Goal: Task Accomplishment & Management: Manage account settings

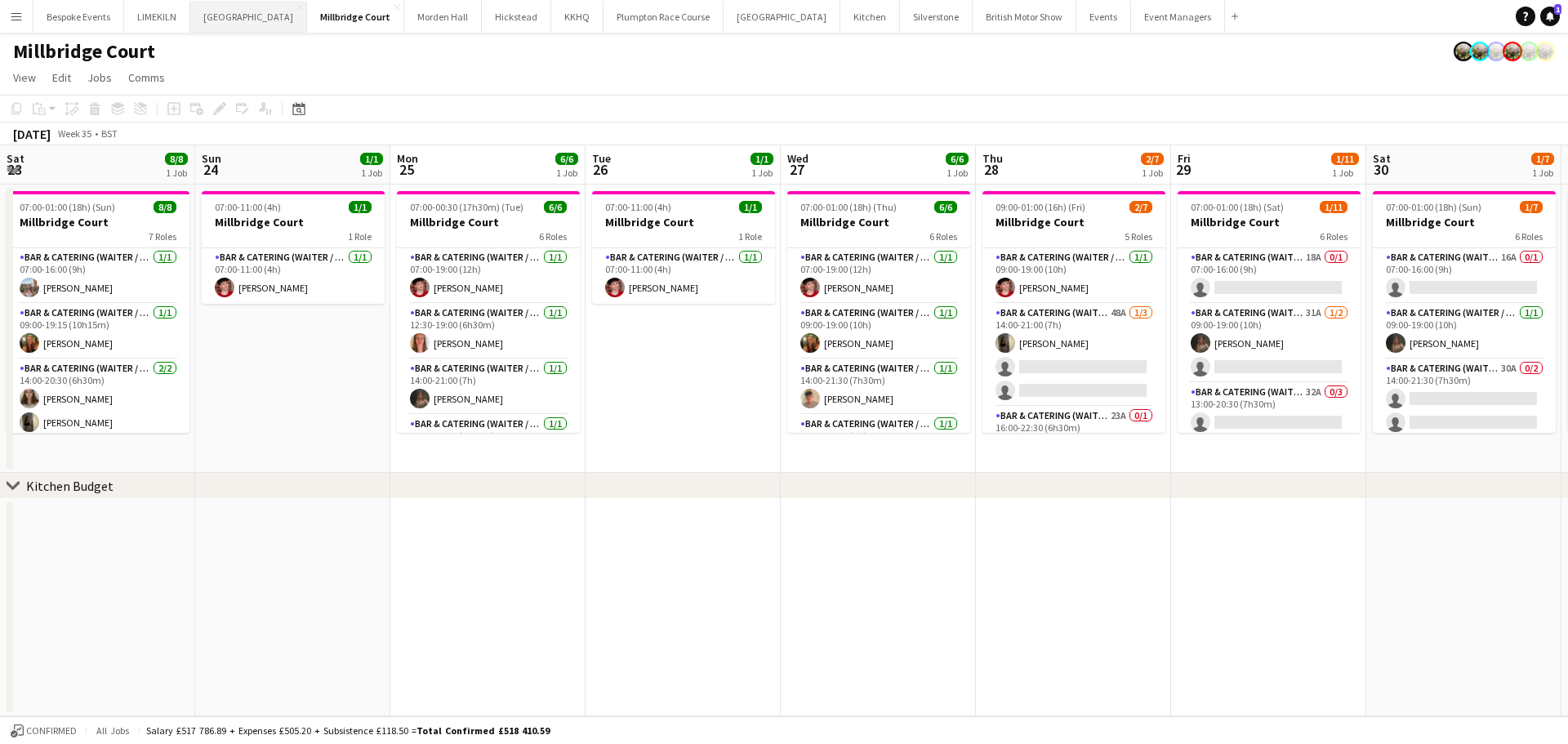
scroll to position [0, 602]
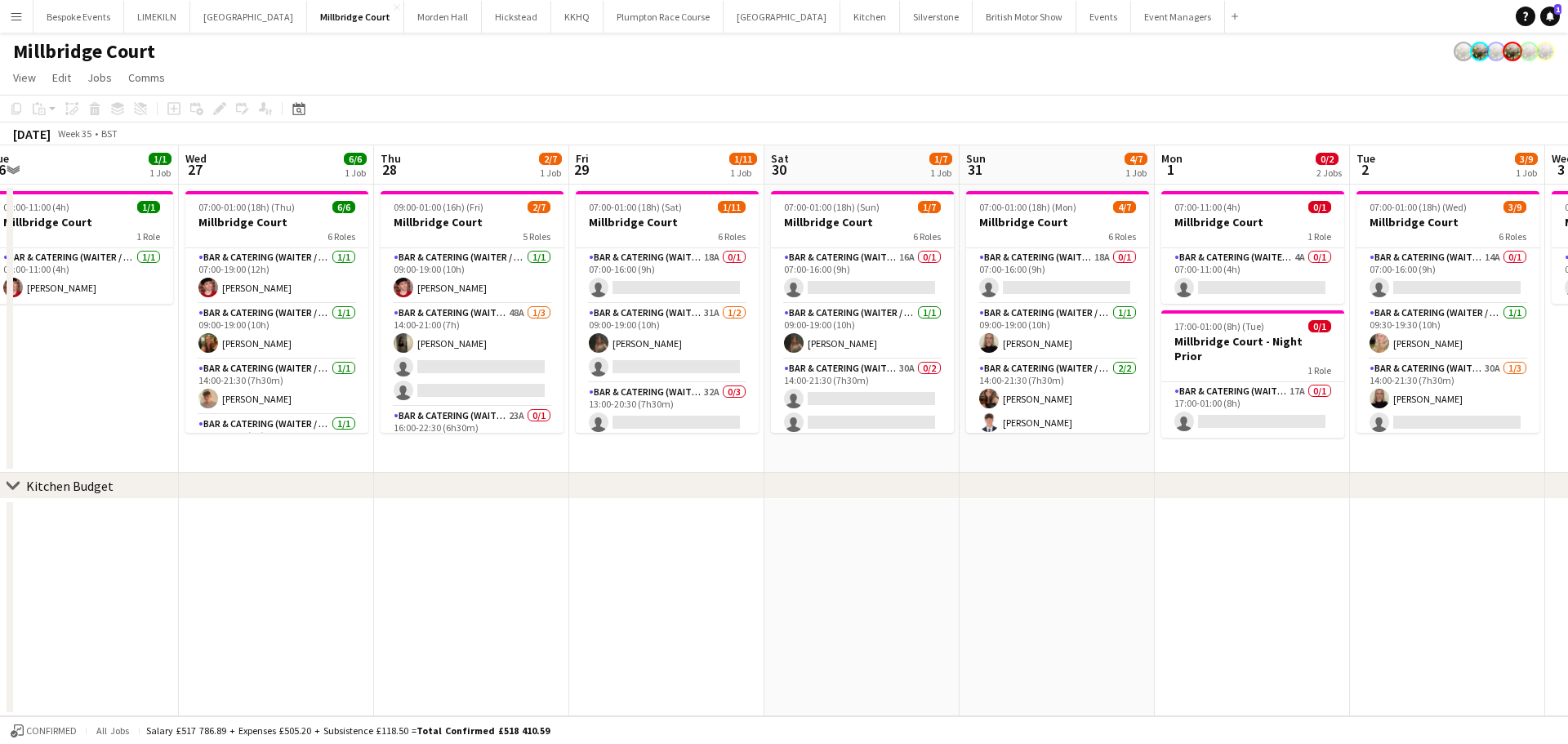
click at [335, 63] on div "Millbridge Court" at bounding box center [784, 48] width 1568 height 31
click at [417, 21] on button "[GEOGRAPHIC_DATA] Close" at bounding box center [443, 16] width 78 height 32
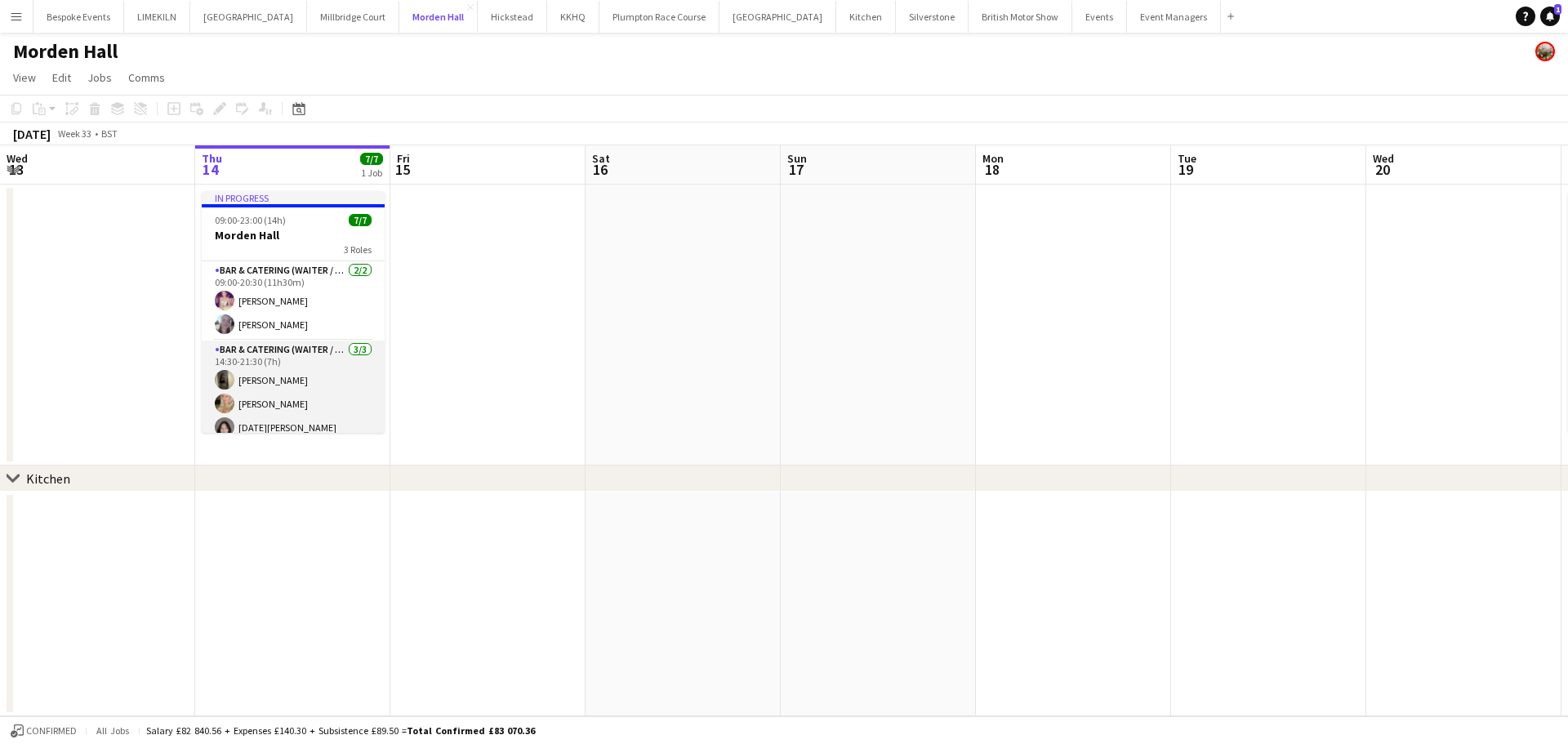
scroll to position [90, 0]
click at [281, 403] on app-card-role "Bar & Catering (Waiter / waitress) [DATE] 16:30-23:00 (6h30m) [PERSON_NAME] Ink…" at bounding box center [293, 393] width 183 height 80
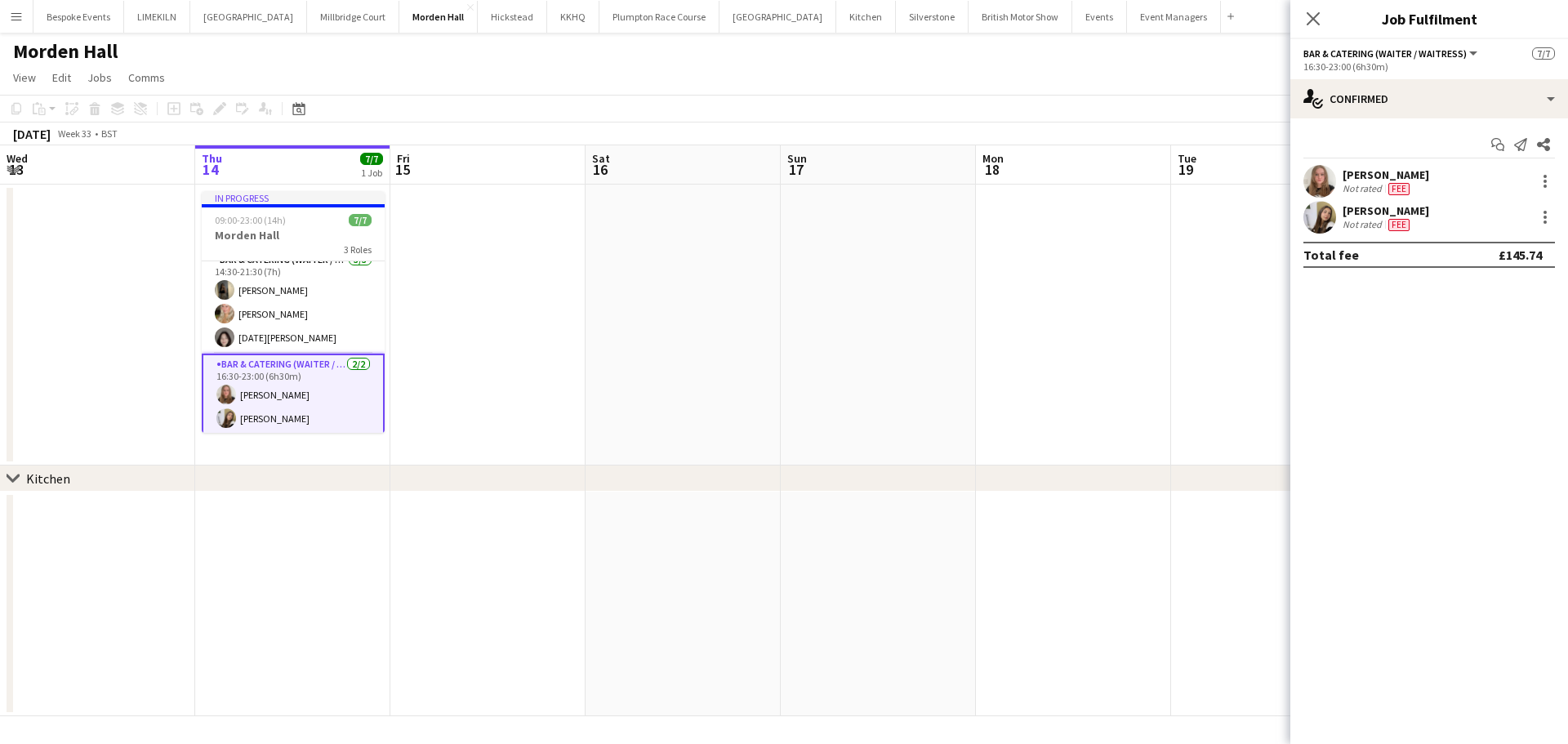
click at [1327, 178] on app-user-avatar at bounding box center [1320, 181] width 33 height 32
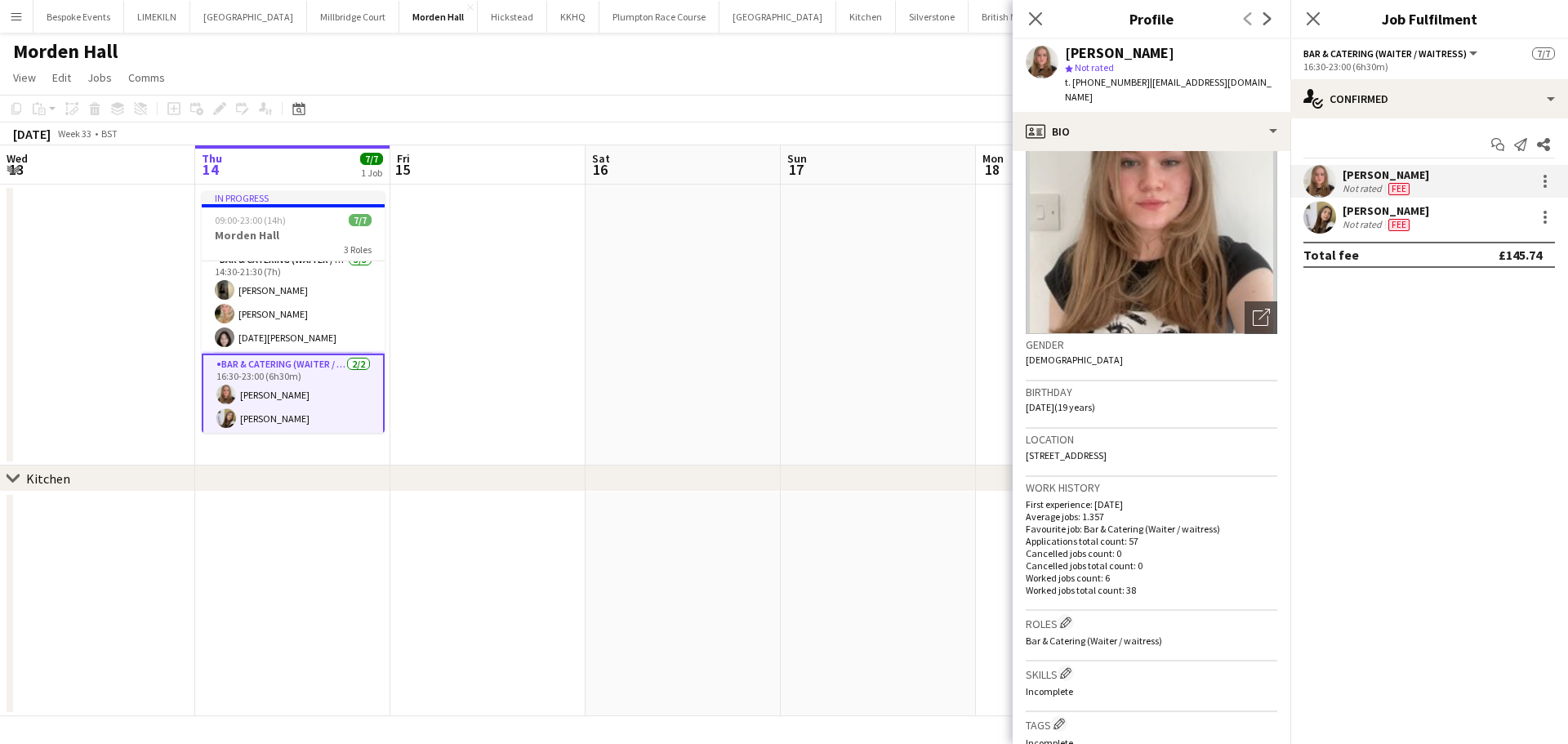
scroll to position [74, 0]
click at [299, 285] on app-card-role "Bar & Catering (Waiter / waitress) [DATE] 14:30-21:30 (7h) [PERSON_NAME] [PERSO…" at bounding box center [293, 302] width 183 height 103
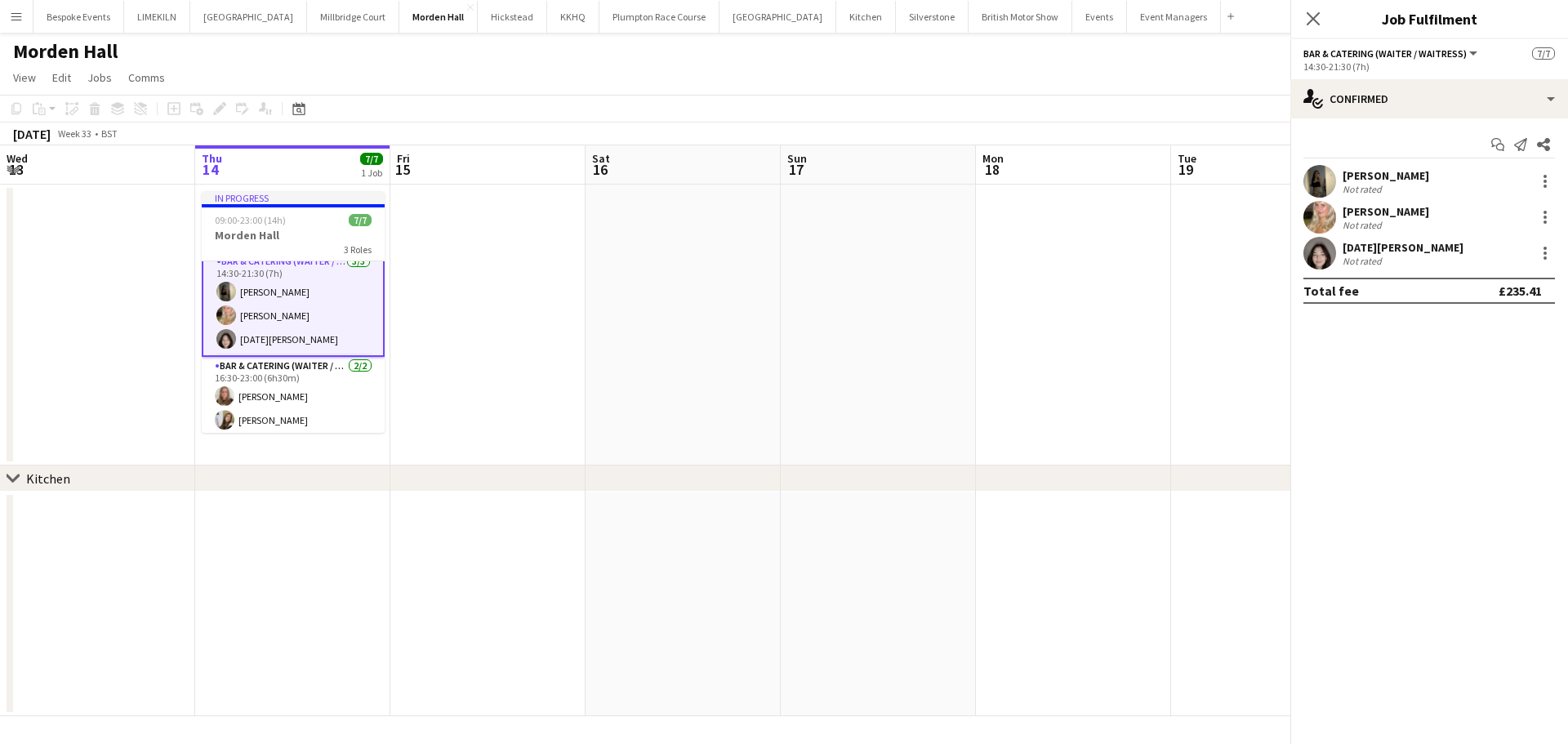
scroll to position [92, 0]
click at [1324, 180] on app-user-avatar at bounding box center [1320, 181] width 33 height 32
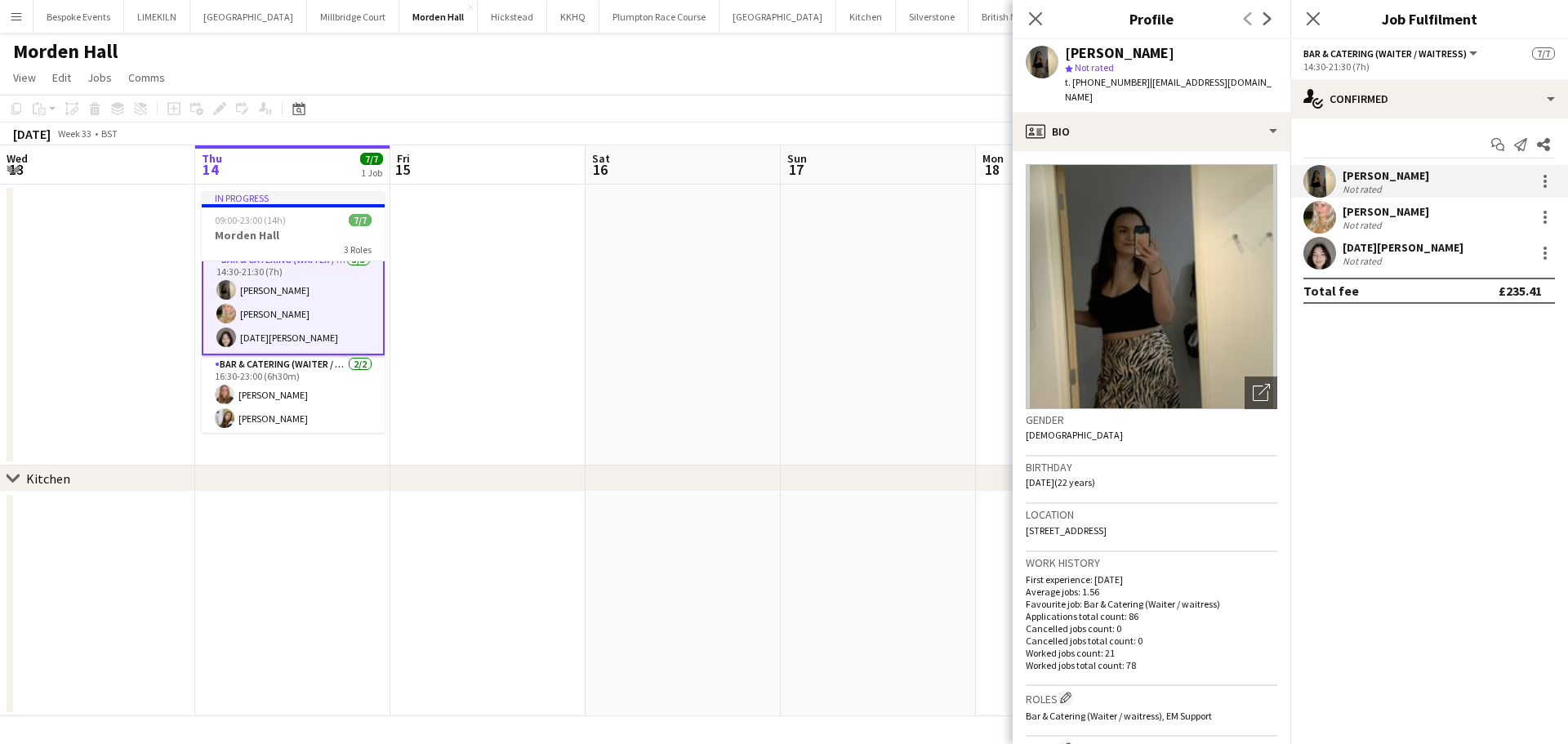
click at [813, 399] on app-date-cell at bounding box center [879, 325] width 195 height 280
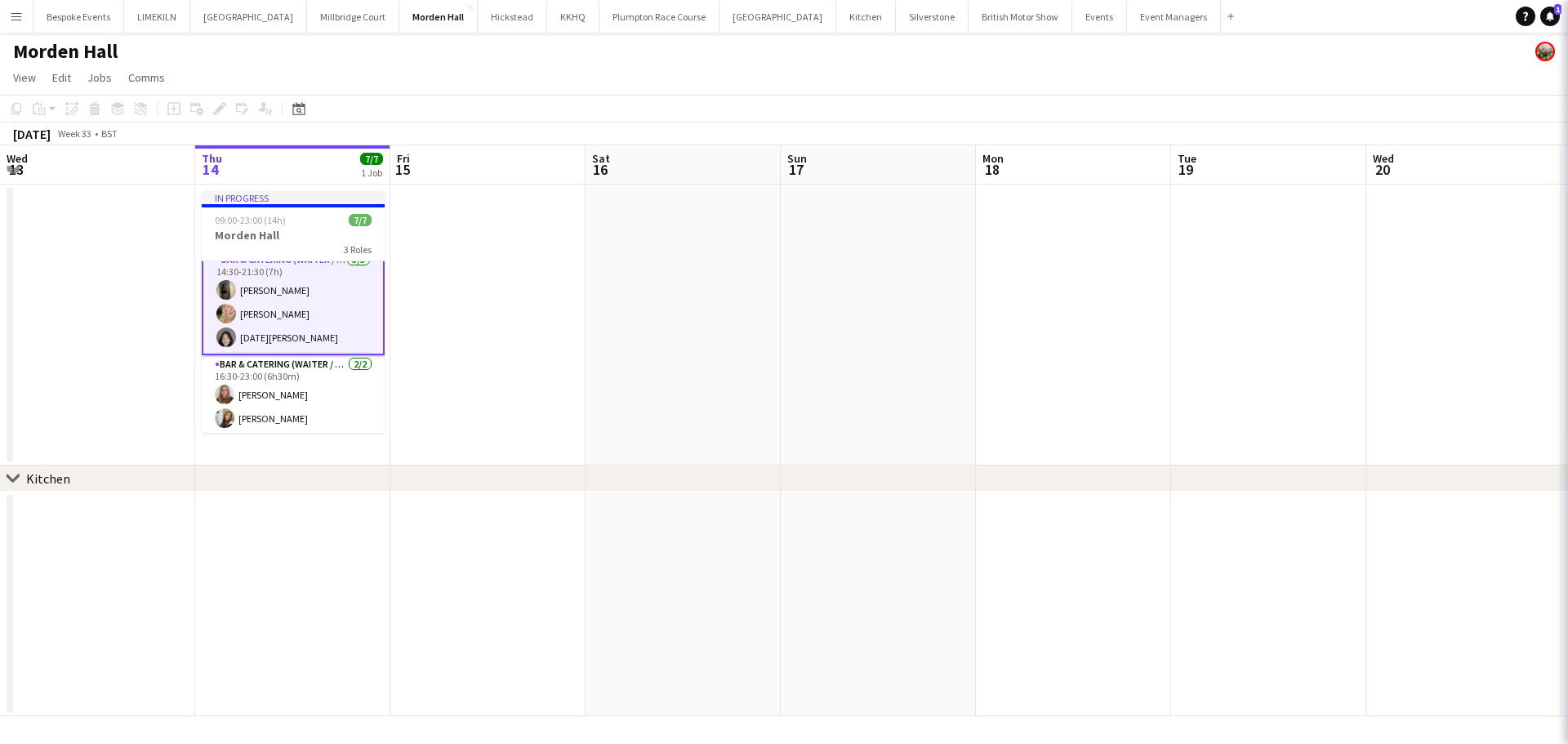
scroll to position [90, 0]
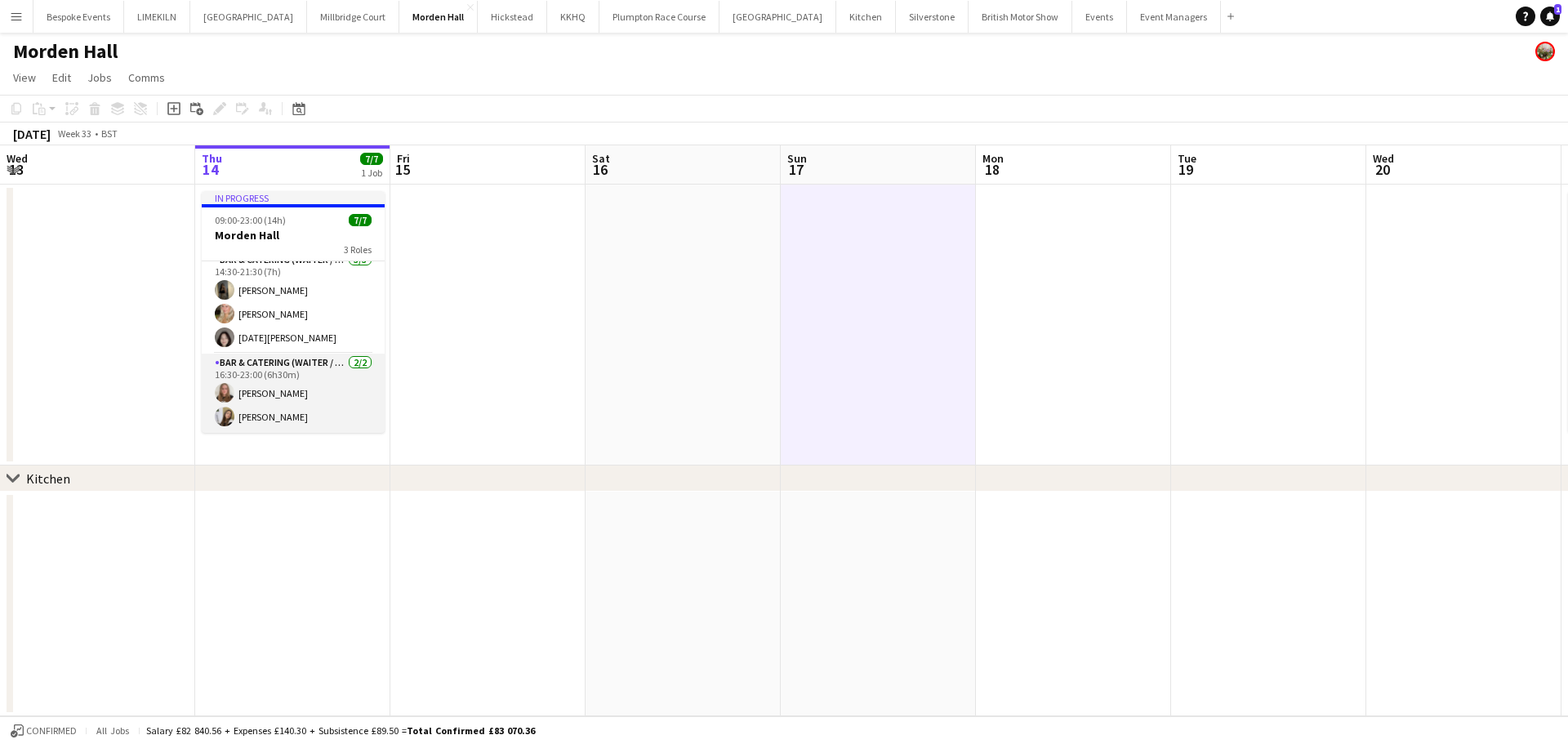
click at [295, 425] on app-card-role "Bar & Catering (Waiter / waitress) [DATE] 16:30-23:00 (6h30m) [PERSON_NAME] Ink…" at bounding box center [293, 393] width 183 height 80
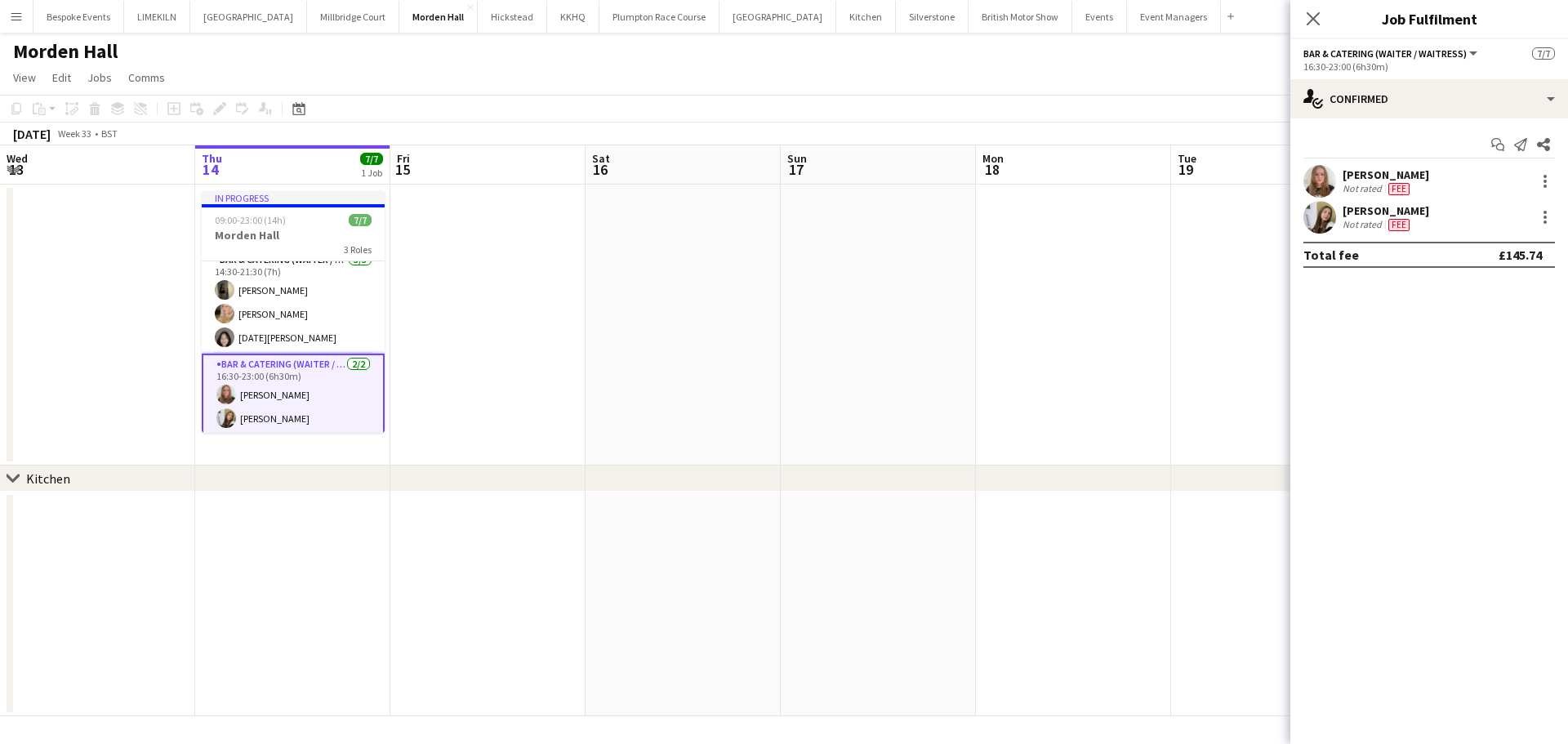
click at [570, 346] on app-date-cell at bounding box center [488, 325] width 195 height 280
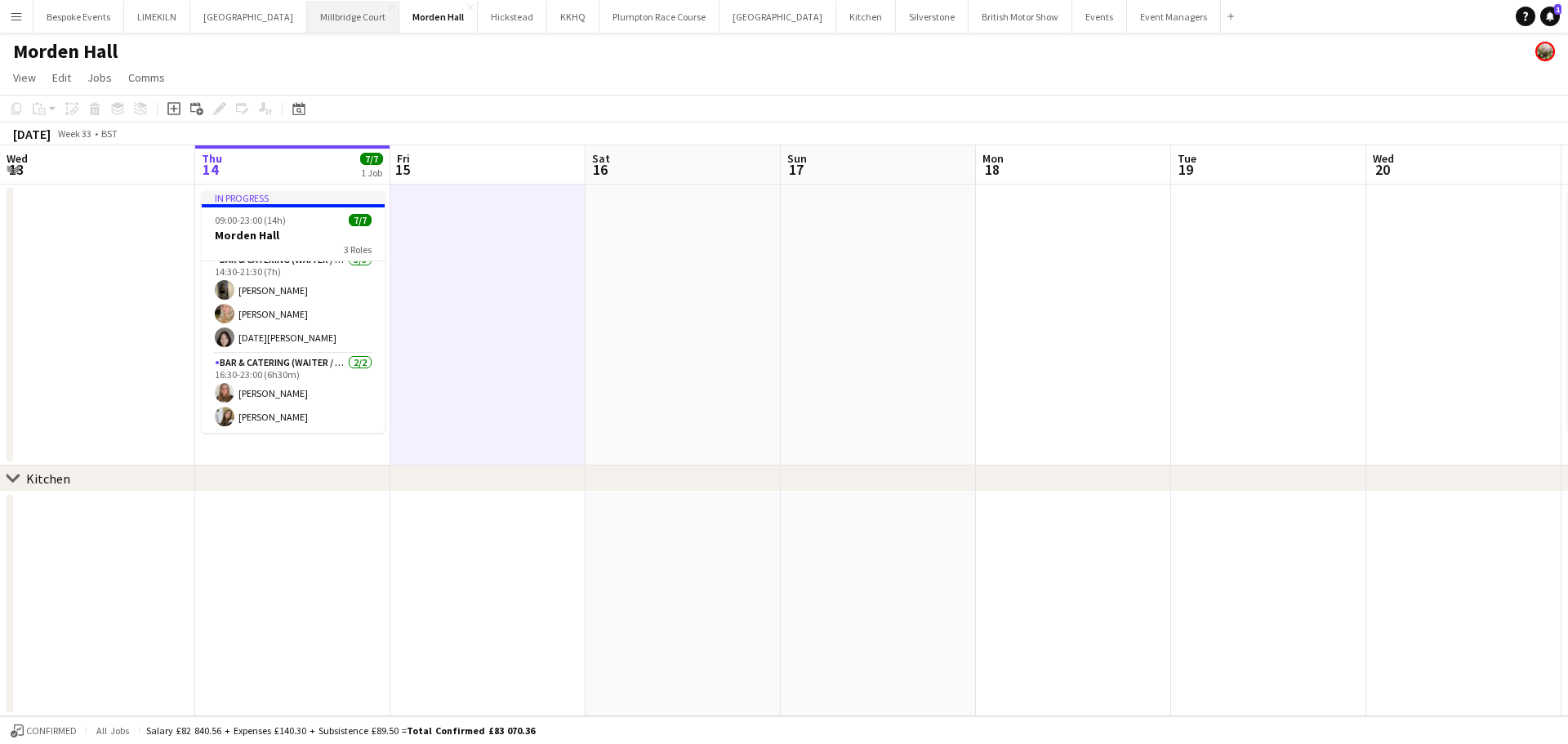
click at [333, 8] on button "[GEOGRAPHIC_DATA]" at bounding box center [353, 16] width 92 height 32
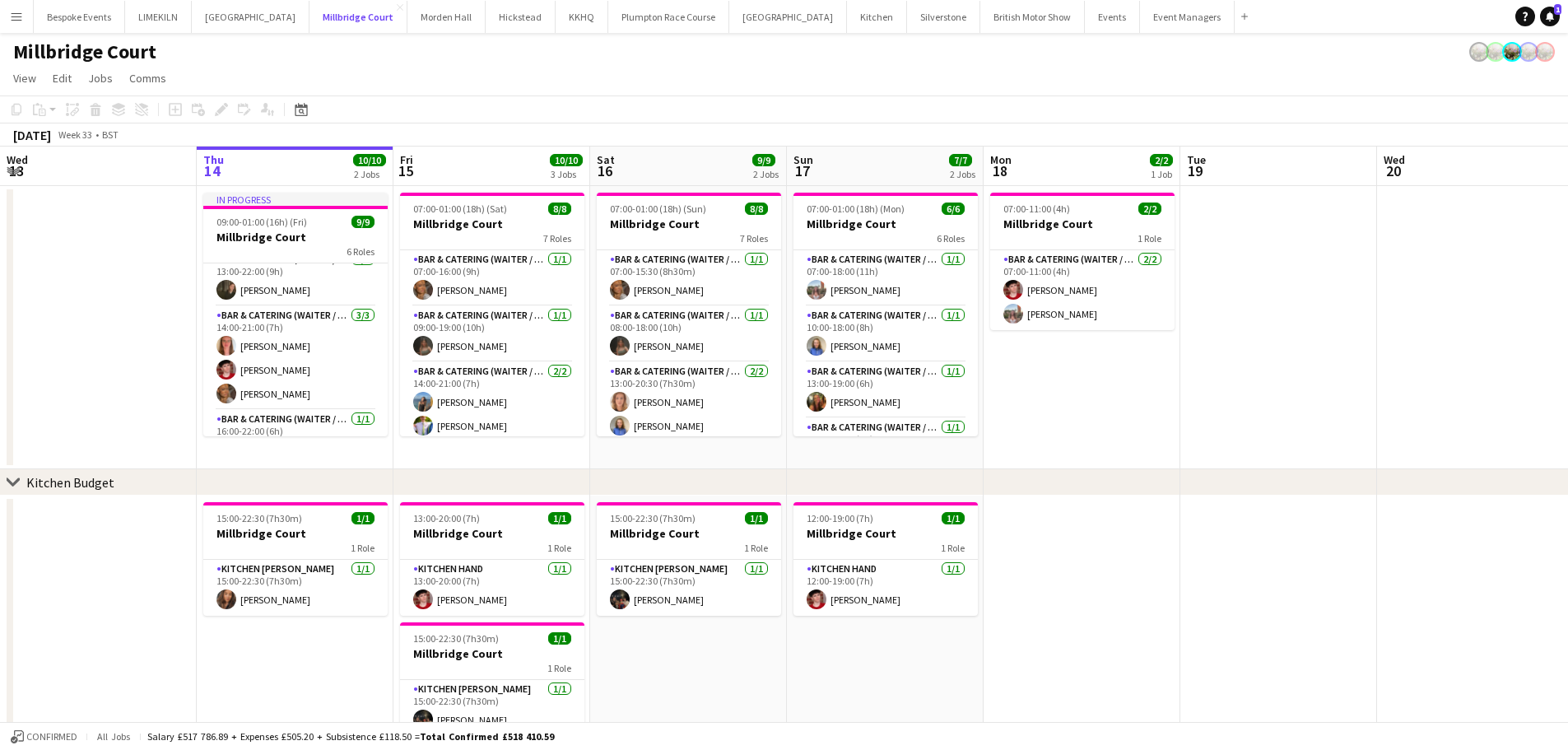
scroll to position [68, 0]
click at [320, 342] on app-card-role "Bar & Catering (Waiter / waitress) [DATE] 14:00-21:00 (7h) [PERSON_NAME] [PERSO…" at bounding box center [296, 359] width 184 height 103
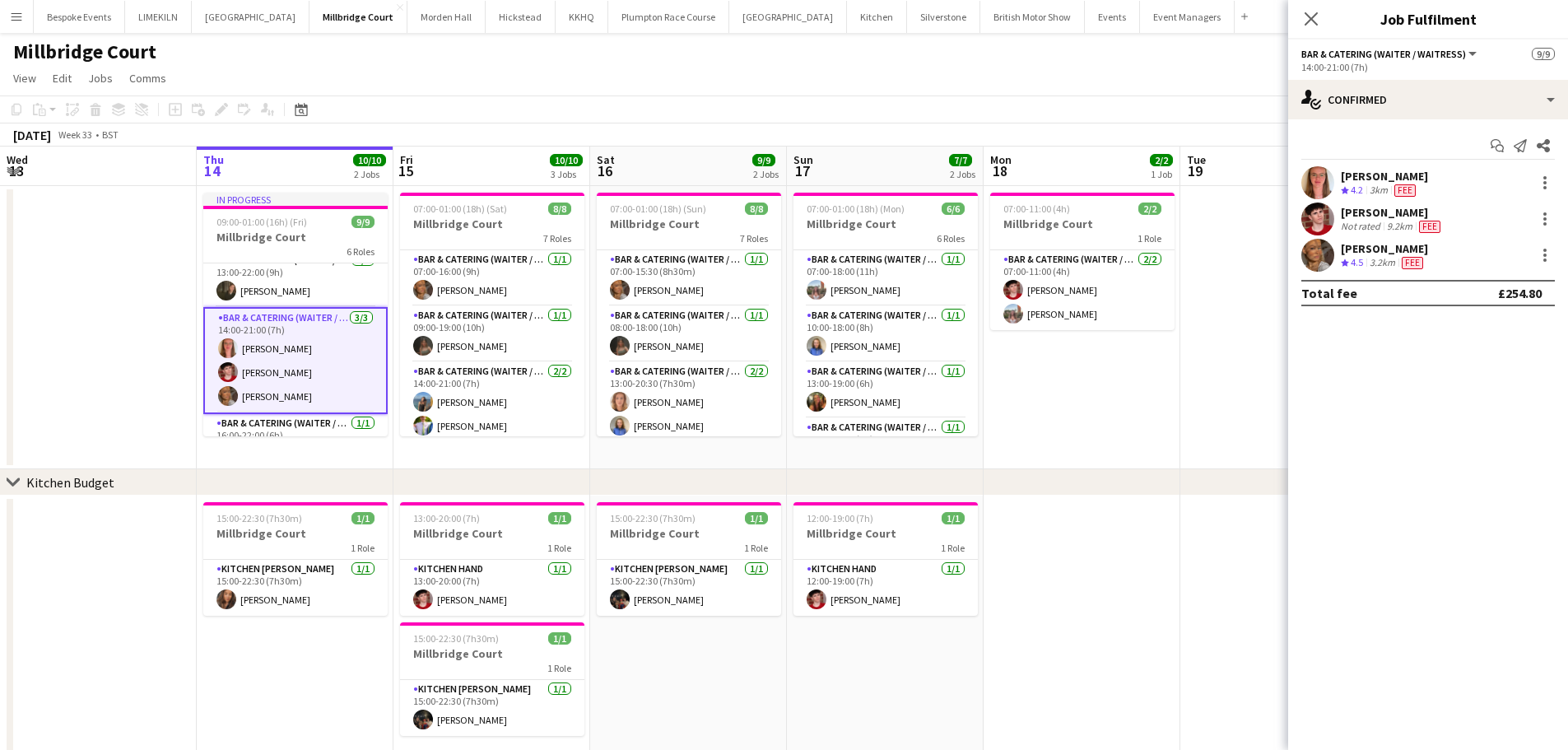
click at [1321, 175] on app-user-avatar at bounding box center [1318, 183] width 33 height 33
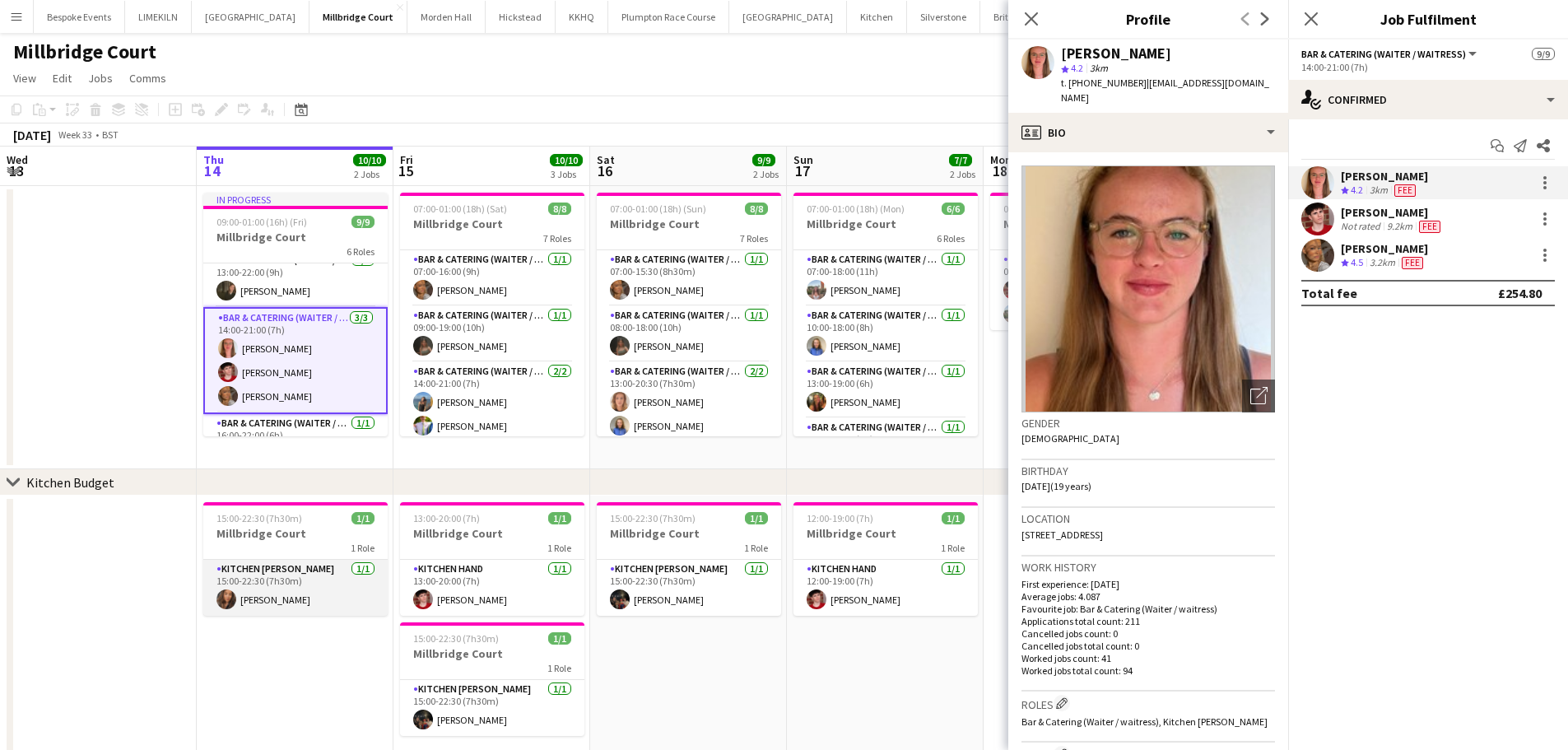
click at [308, 567] on app-card-role "Kitchen [PERSON_NAME] [DATE] 15:00-22:30 (7h30m) [PERSON_NAME]" at bounding box center [296, 587] width 184 height 56
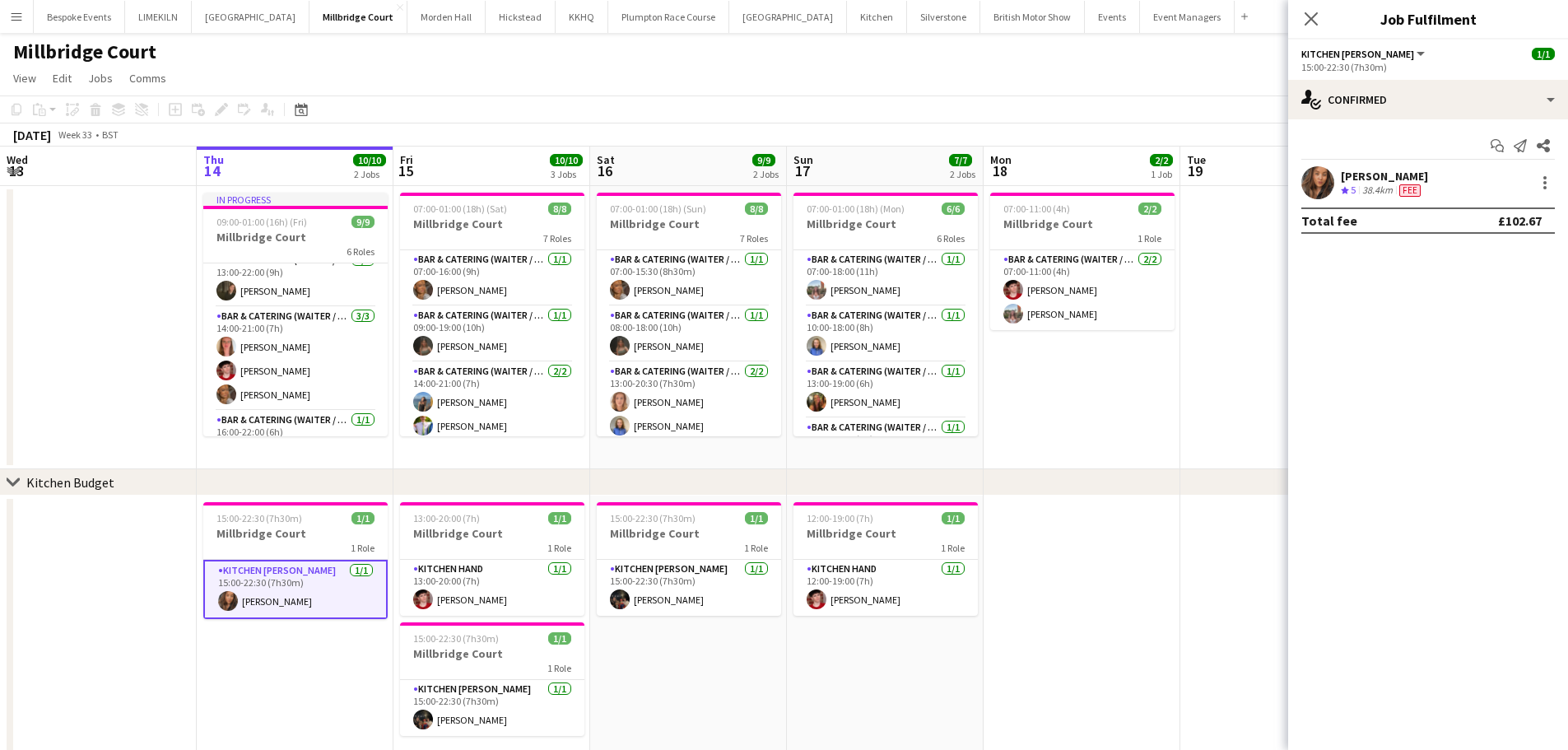
click at [1325, 180] on app-user-avatar at bounding box center [1318, 183] width 33 height 33
